Goal: Navigation & Orientation: Find specific page/section

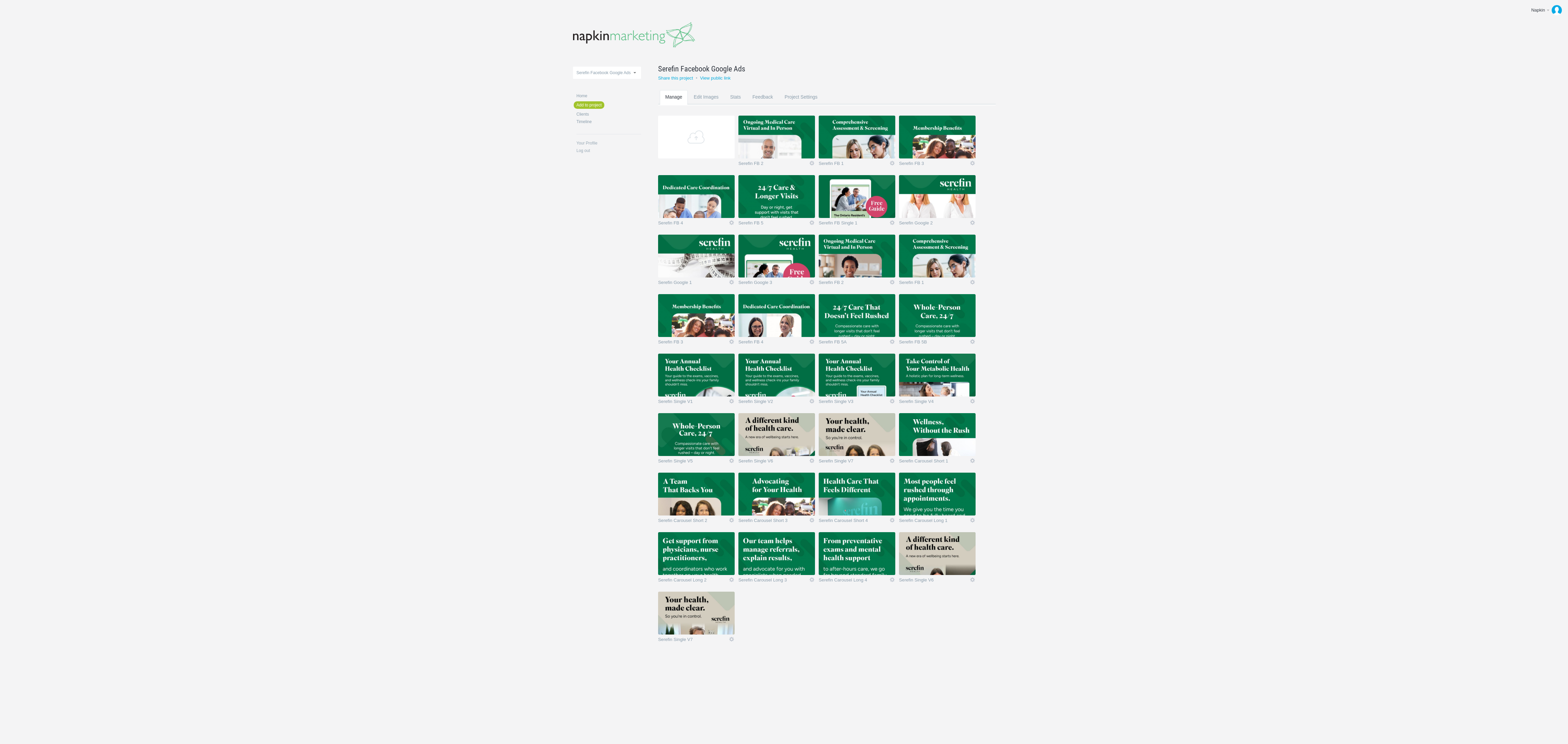
click at [712, 602] on img at bounding box center [696, 613] width 76 height 43
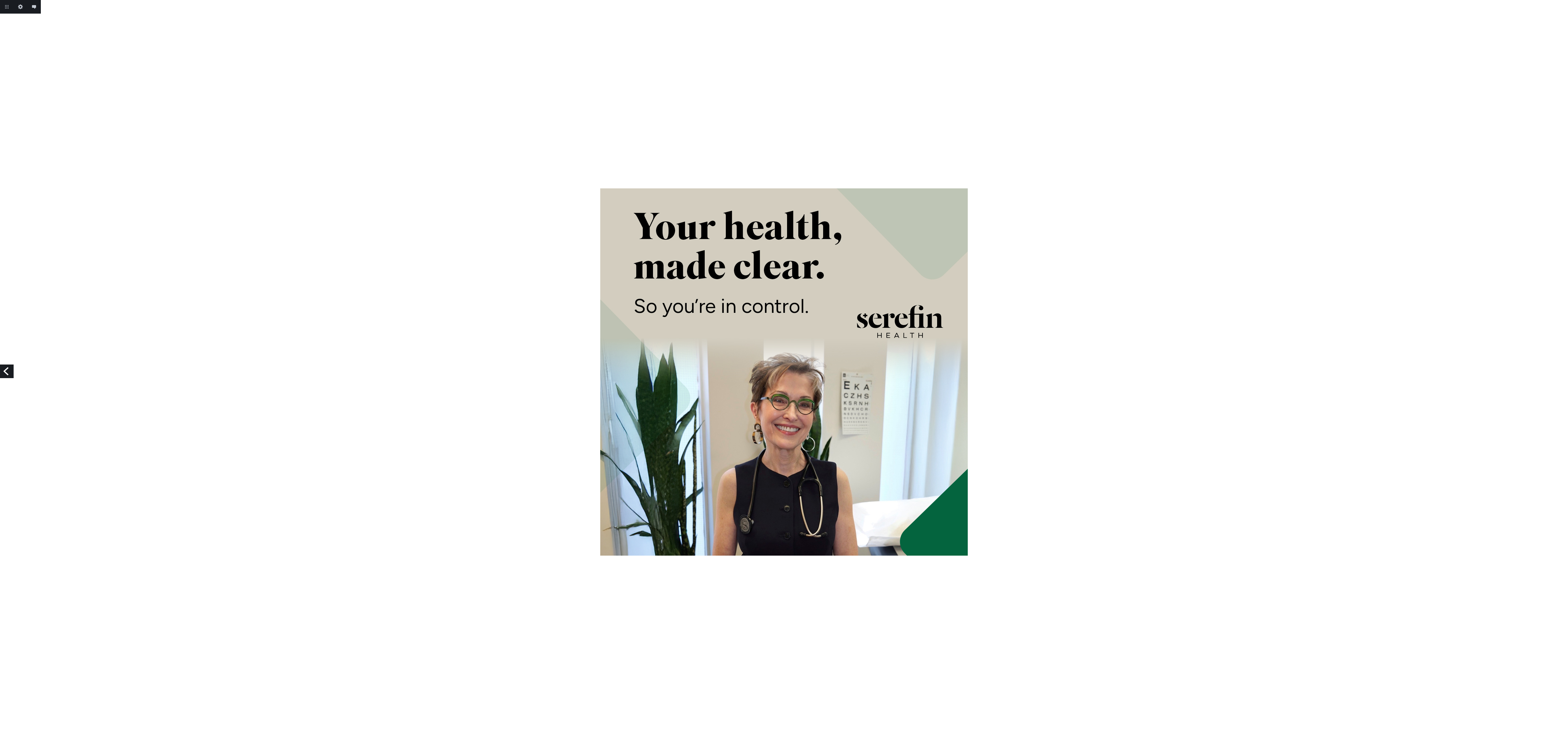
click at [7, 372] on link "Previous" at bounding box center [7, 372] width 14 height 14
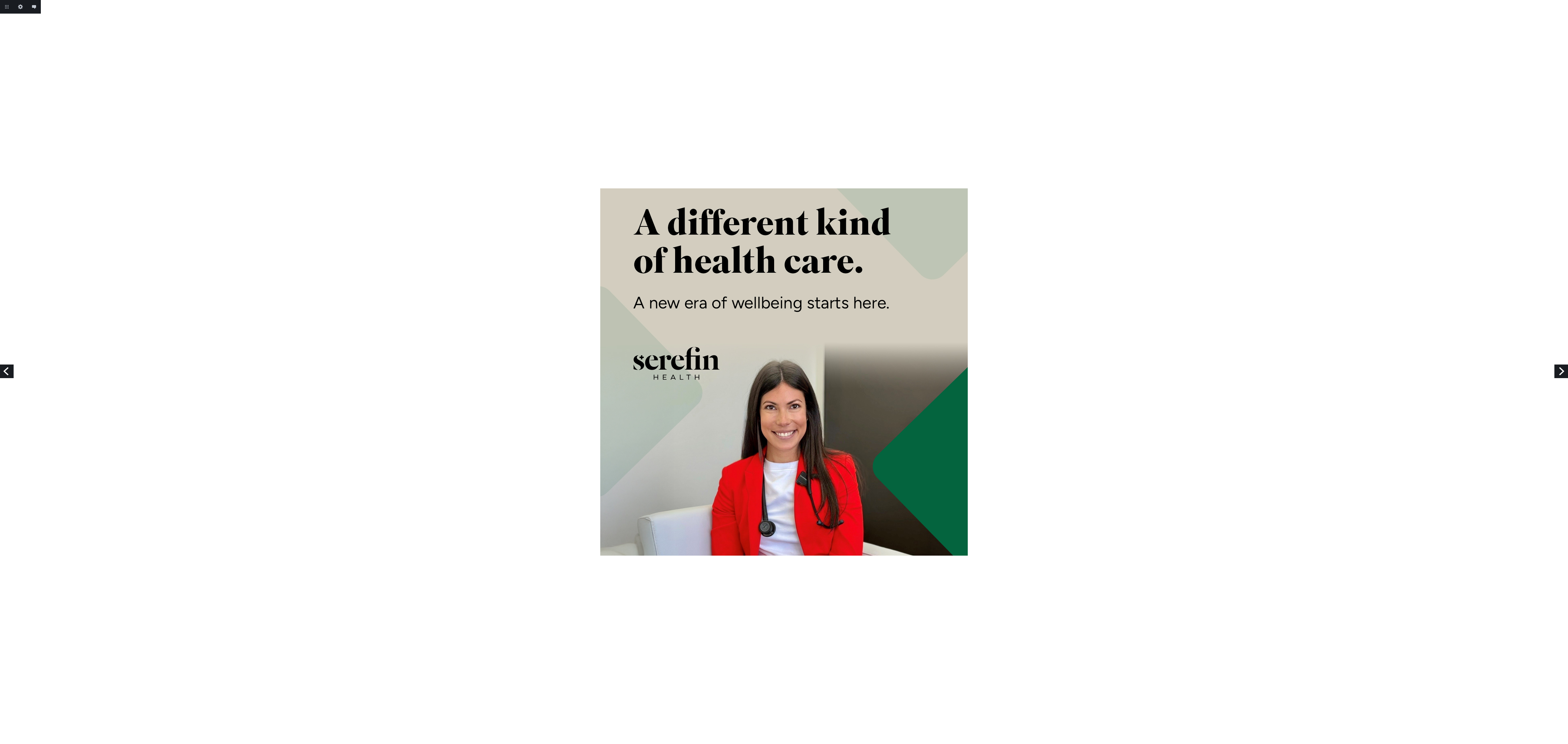
click at [7, 372] on link "Previous" at bounding box center [7, 372] width 14 height 14
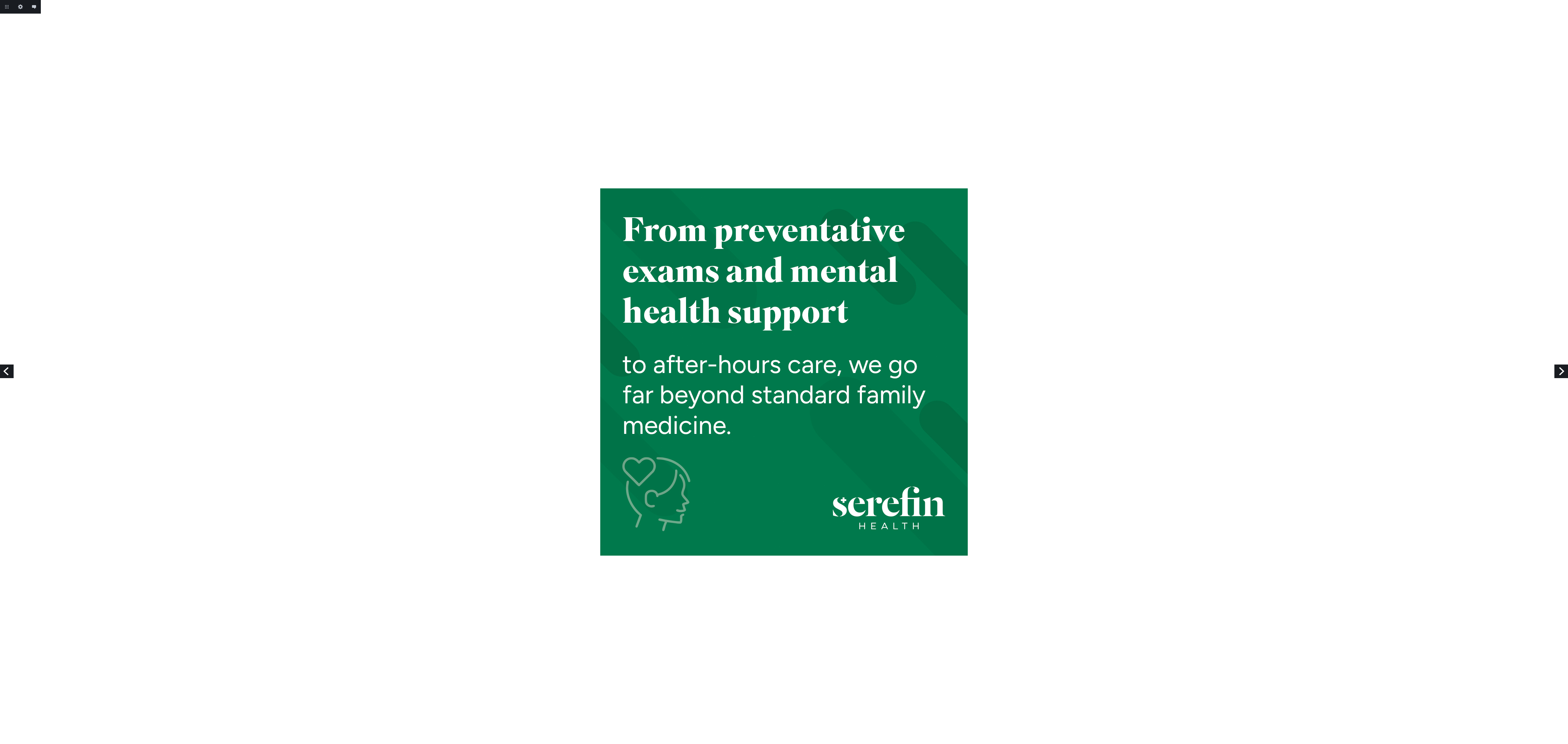
click at [1561, 367] on link "Next" at bounding box center [1561, 372] width 14 height 14
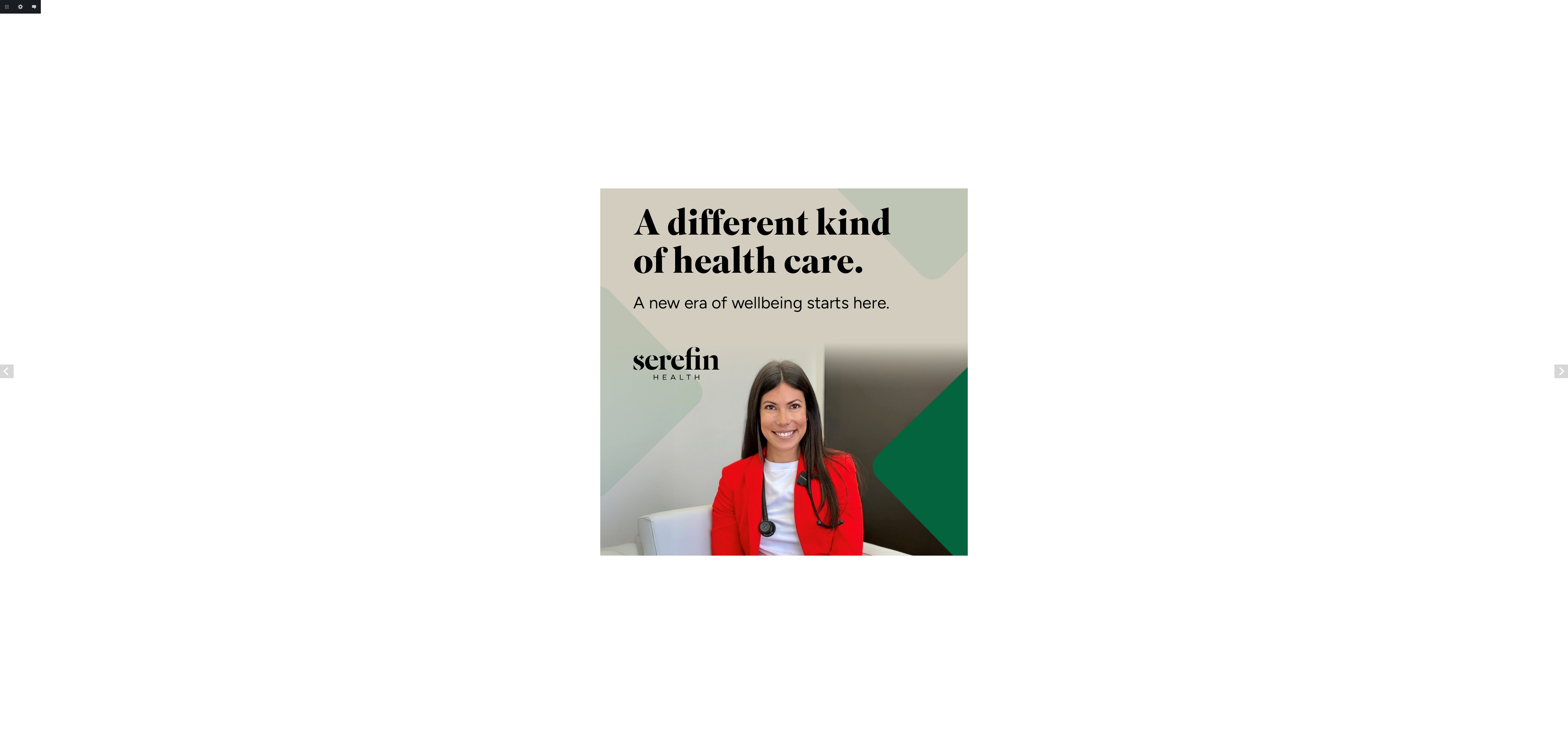
click at [1559, 370] on link "Next" at bounding box center [1561, 372] width 14 height 14
